Goal: Task Accomplishment & Management: Use online tool/utility

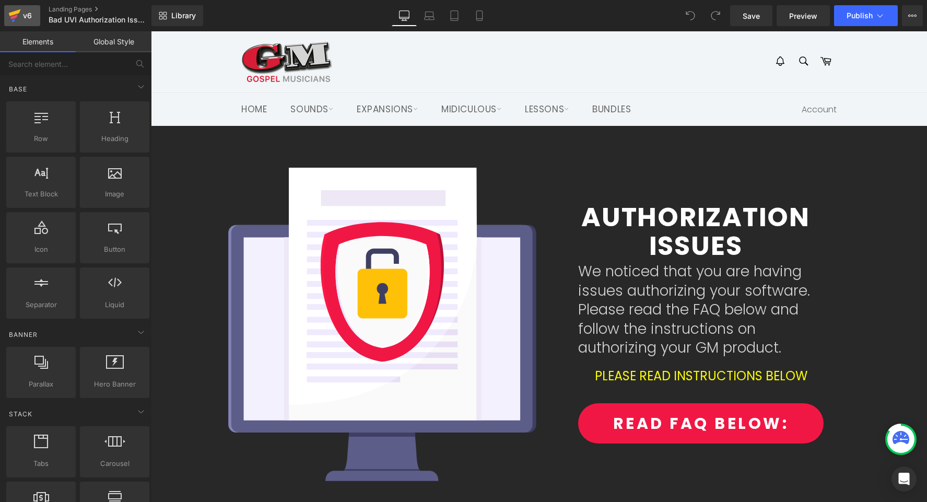
click at [31, 17] on div "v6" at bounding box center [27, 16] width 13 height 14
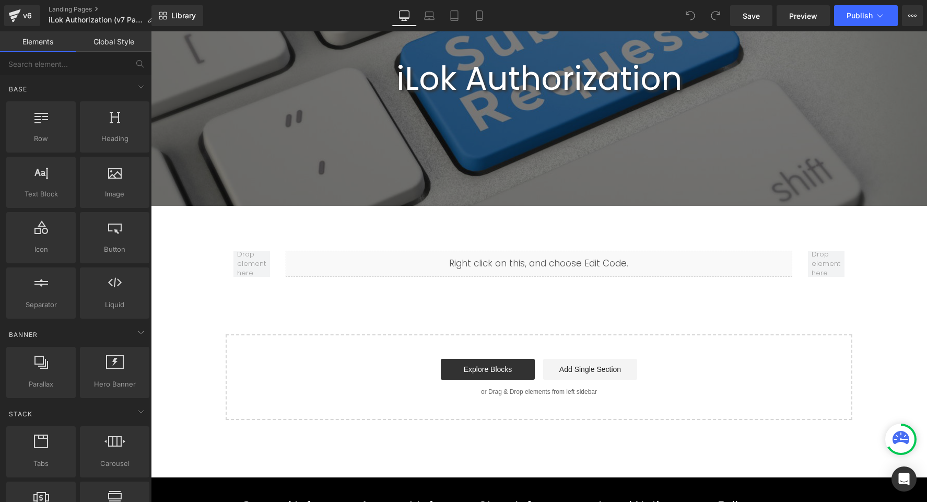
scroll to position [180, 0]
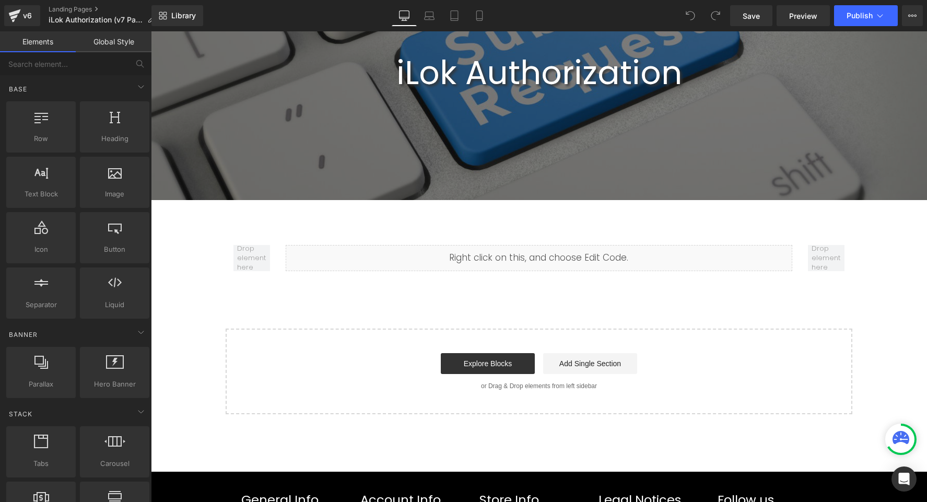
click at [624, 311] on div "iLok Authorization Heading Hero Banner Row Liquid Row Select your layout" at bounding box center [539, 196] width 776 height 437
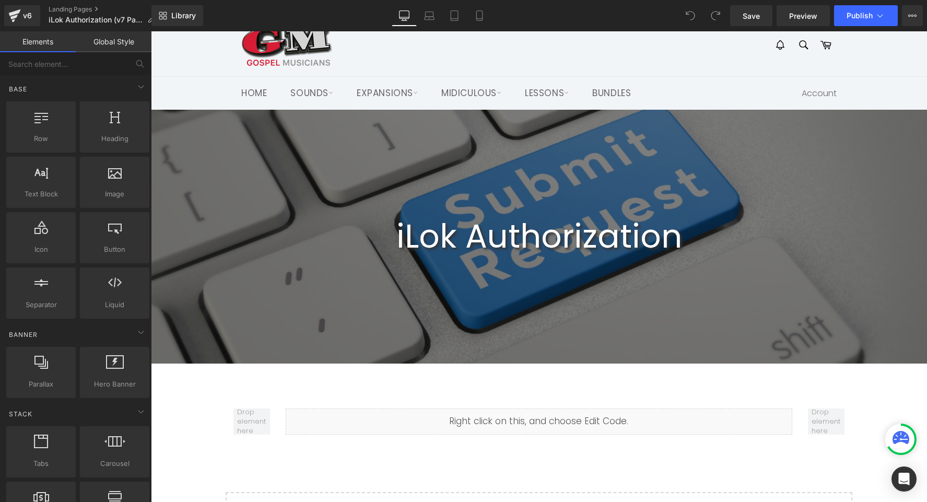
scroll to position [0, 0]
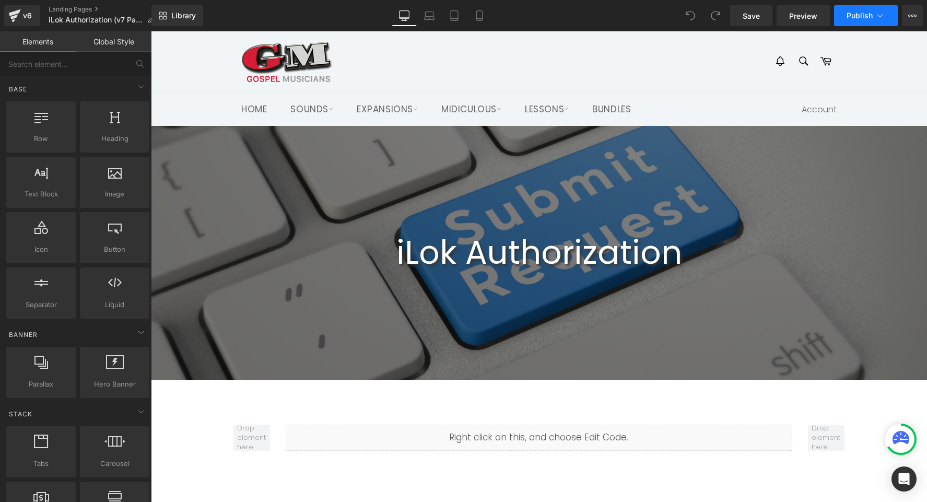
click at [851, 18] on span "Publish" at bounding box center [860, 15] width 26 height 8
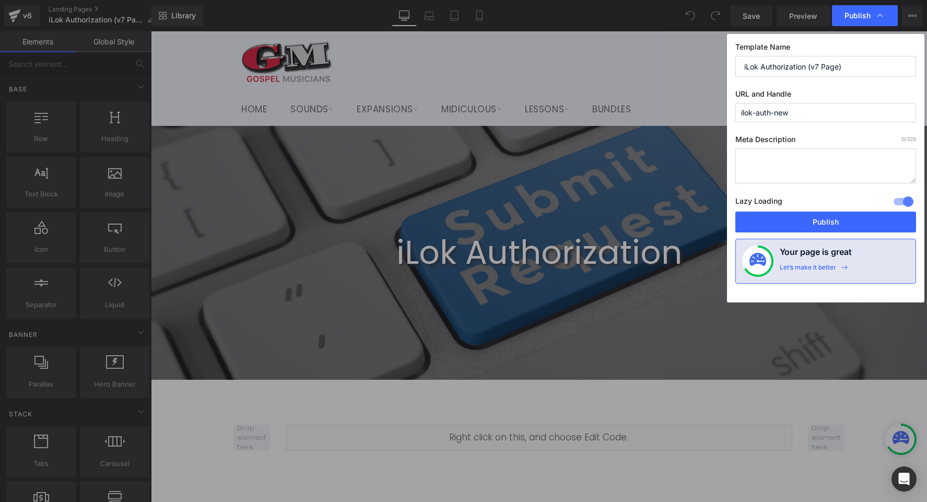
click at [816, 115] on input "ilok-auth-new" at bounding box center [825, 112] width 181 height 19
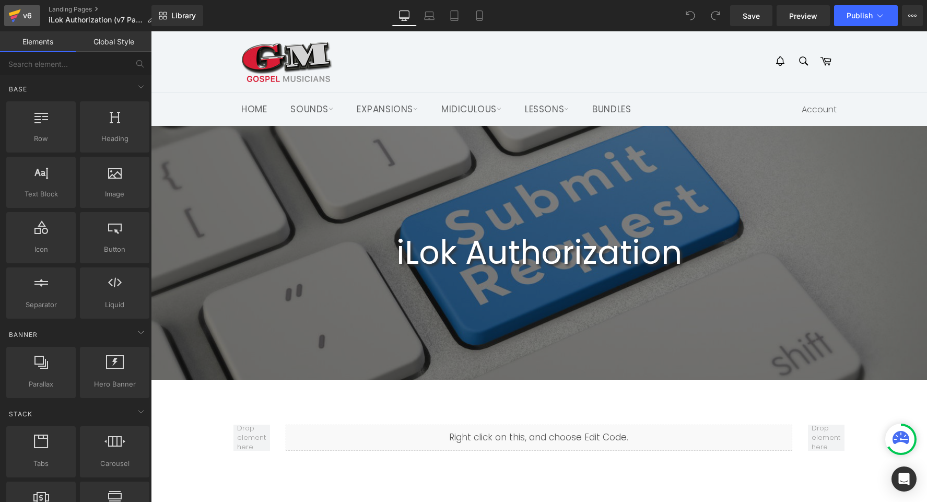
click at [23, 16] on div "v6" at bounding box center [27, 16] width 13 height 14
click at [866, 17] on span "Publish" at bounding box center [860, 15] width 26 height 8
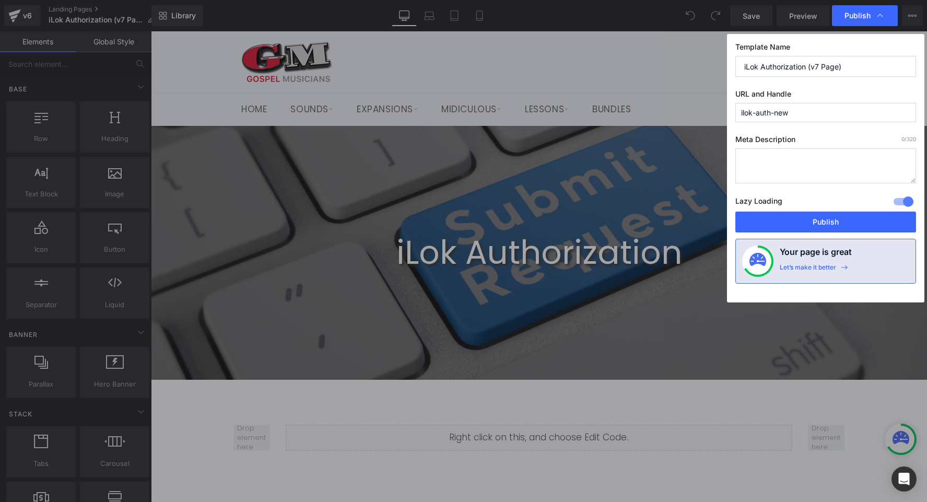
click at [803, 118] on input "ilok-auth-new" at bounding box center [825, 112] width 181 height 19
click at [780, 110] on input "ilok-auth-new" at bounding box center [825, 112] width 181 height 19
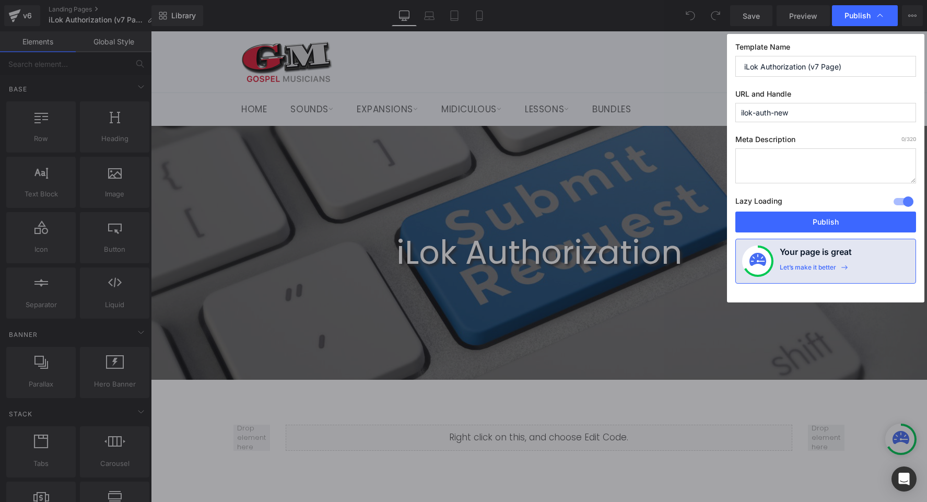
click at [780, 110] on input "ilok-auth-new" at bounding box center [825, 112] width 181 height 19
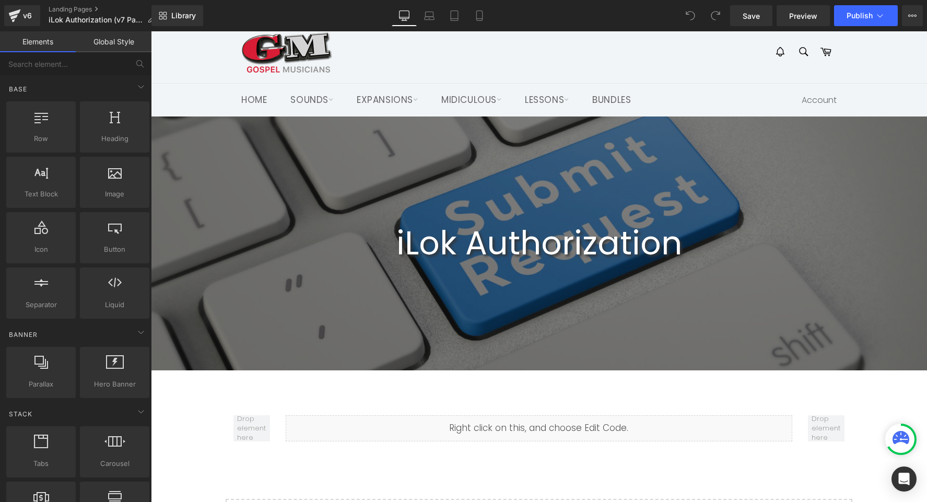
scroll to position [9, 0]
click at [643, 68] on div "Search Search Cart" at bounding box center [737, 53] width 198 height 40
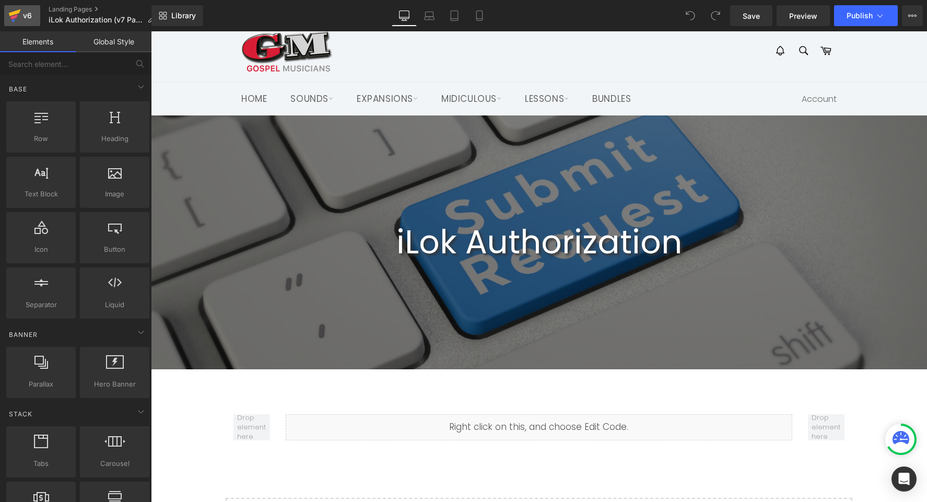
click at [25, 15] on div "v6" at bounding box center [27, 16] width 13 height 14
